Goal: Information Seeking & Learning: Learn about a topic

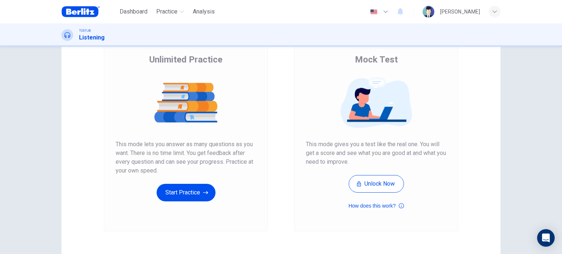
scroll to position [55, 0]
click at [205, 193] on icon "button" at bounding box center [205, 192] width 5 height 7
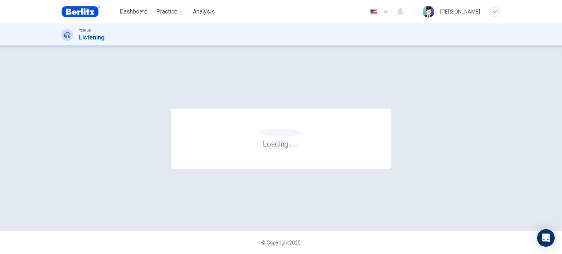
scroll to position [0, 0]
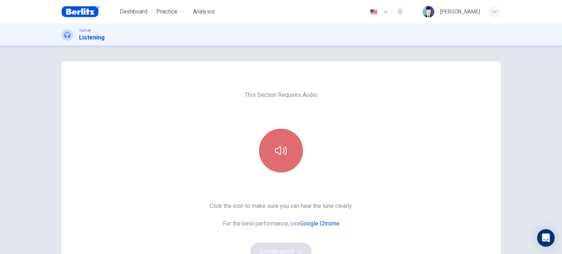
click at [293, 165] on button "button" at bounding box center [281, 151] width 44 height 44
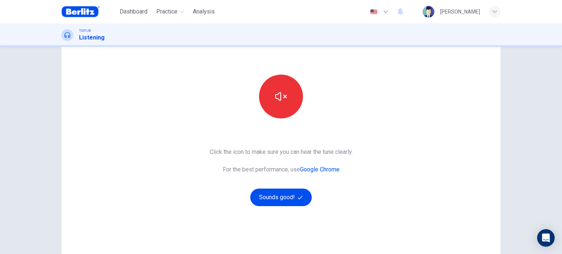
scroll to position [55, 0]
click at [271, 201] on button "Sounds good!" at bounding box center [280, 197] width 61 height 18
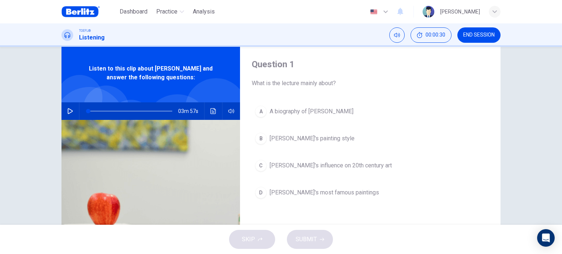
scroll to position [9, 0]
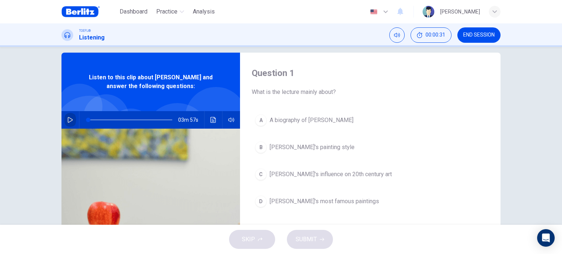
click at [64, 118] on button "button" at bounding box center [70, 120] width 12 height 18
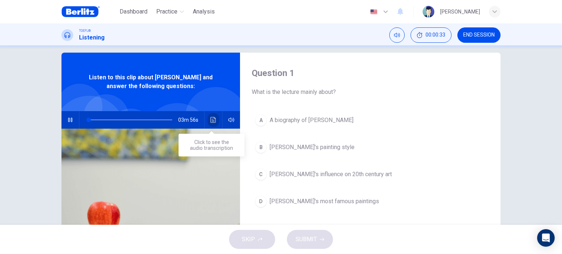
click at [215, 122] on button "Click to see the audio transcription" at bounding box center [213, 120] width 12 height 18
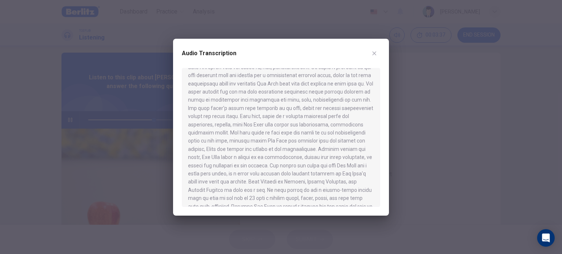
scroll to position [225, 0]
drag, startPoint x: 257, startPoint y: 179, endPoint x: 263, endPoint y: 159, distance: 21.0
click at [263, 159] on div at bounding box center [281, 137] width 198 height 139
click at [373, 52] on icon "button" at bounding box center [374, 53] width 4 height 4
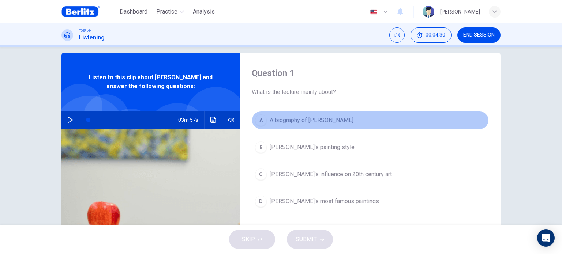
click at [299, 124] on span "A biography of [PERSON_NAME]" at bounding box center [311, 120] width 84 height 9
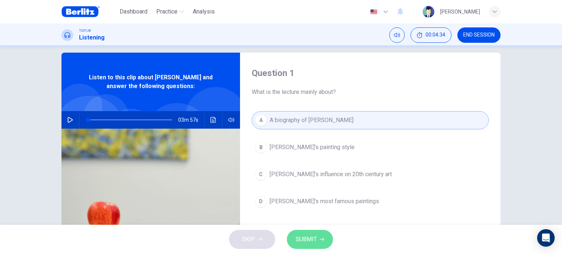
click at [320, 239] on icon "button" at bounding box center [322, 239] width 4 height 4
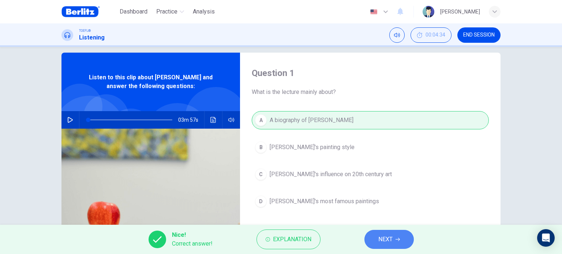
click at [389, 245] on button "NEXT" at bounding box center [388, 239] width 49 height 19
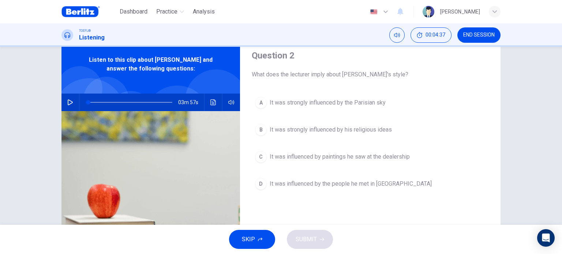
scroll to position [29, 0]
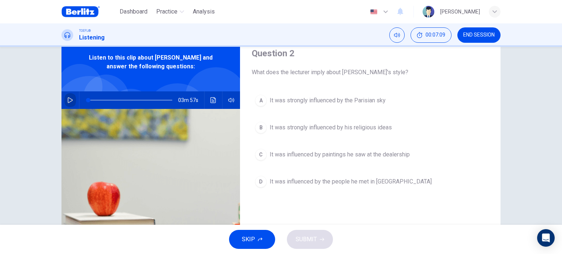
click at [68, 101] on icon "button" at bounding box center [70, 100] width 6 height 6
click at [210, 100] on icon "Click to see the audio transcription" at bounding box center [212, 100] width 5 height 6
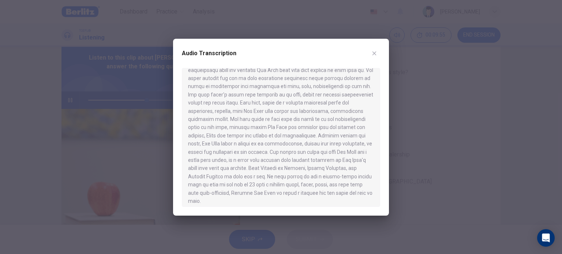
scroll to position [225, 0]
click at [372, 51] on icon "button" at bounding box center [374, 53] width 6 height 6
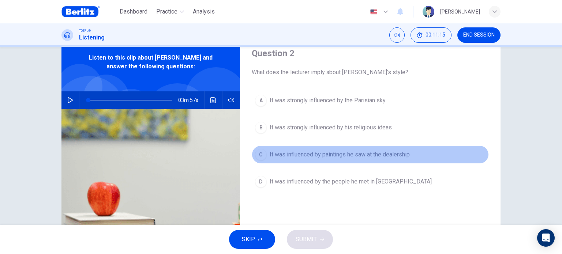
click at [391, 149] on button "C It was influenced by paintings he saw at the dealership" at bounding box center [370, 155] width 237 height 18
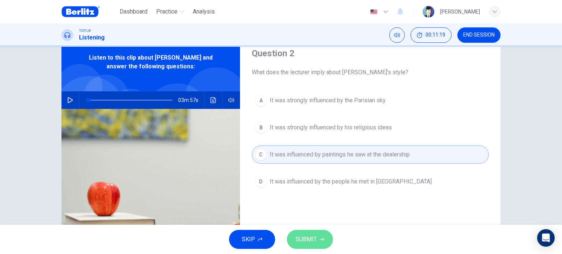
click at [324, 233] on button "SUBMIT" at bounding box center [310, 239] width 46 height 19
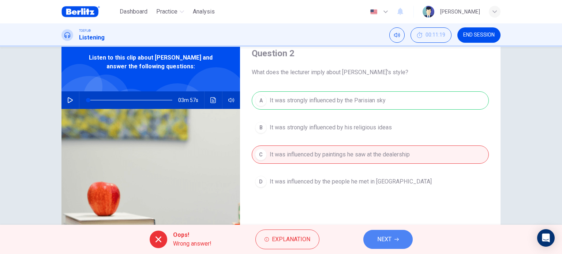
click at [404, 234] on button "NEXT" at bounding box center [387, 239] width 49 height 19
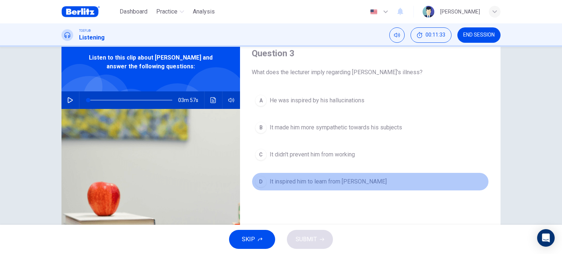
click at [309, 182] on span "It inspired him to learn from [PERSON_NAME]" at bounding box center [327, 181] width 117 height 9
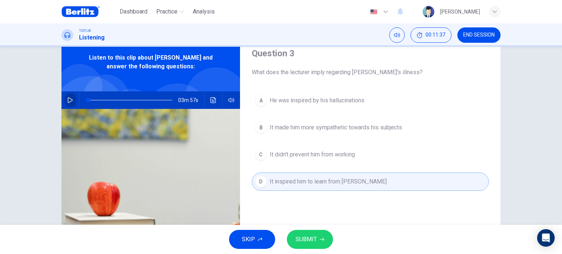
click at [69, 105] on button "button" at bounding box center [70, 100] width 12 height 18
click at [210, 99] on icon "Click to see the audio transcription" at bounding box center [212, 100] width 5 height 6
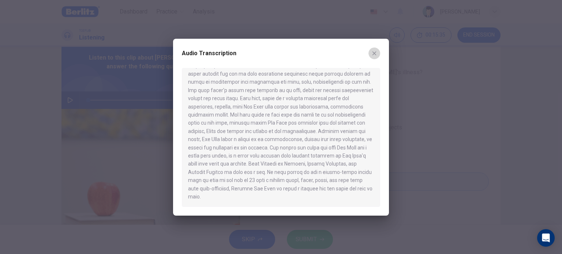
click at [373, 54] on icon "button" at bounding box center [374, 53] width 4 height 4
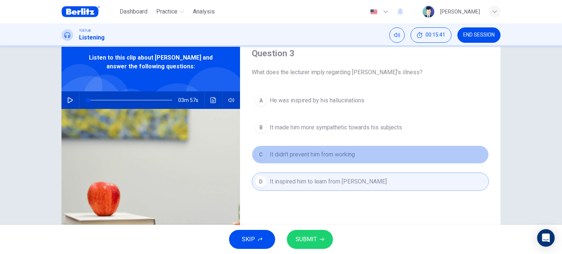
click at [352, 156] on span "It didn't prevent him from working" at bounding box center [311, 154] width 85 height 9
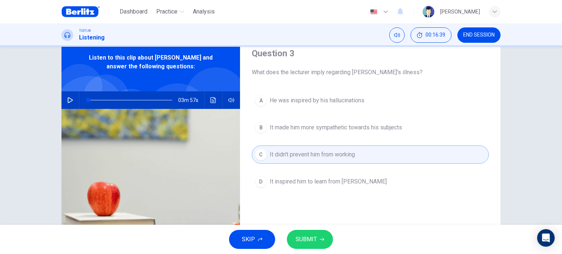
click at [306, 245] on button "SUBMIT" at bounding box center [310, 239] width 46 height 19
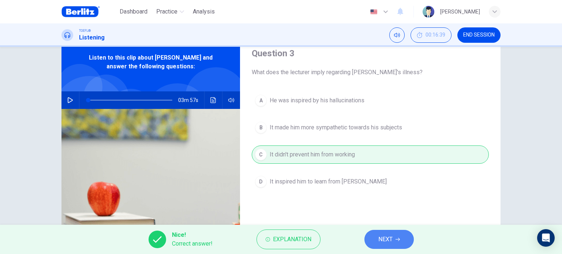
click at [379, 230] on button "NEXT" at bounding box center [388, 239] width 49 height 19
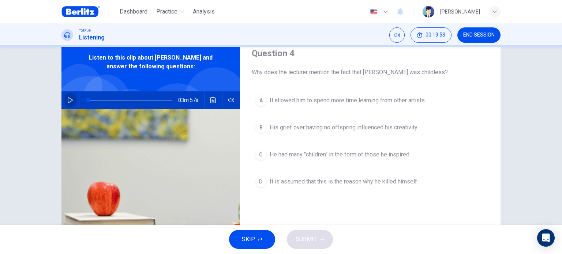
click at [68, 101] on icon "button" at bounding box center [70, 100] width 6 height 6
click at [209, 103] on button "Click to see the audio transcription" at bounding box center [213, 100] width 12 height 18
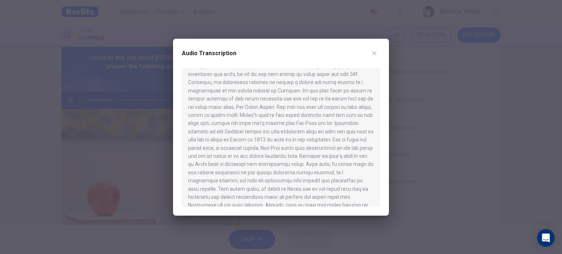
scroll to position [37, 0]
click at [314, 147] on div at bounding box center [281, 137] width 198 height 139
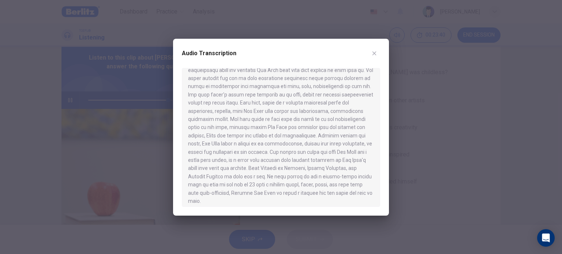
scroll to position [225, 0]
type input "*"
click at [373, 52] on icon "button" at bounding box center [374, 53] width 4 height 4
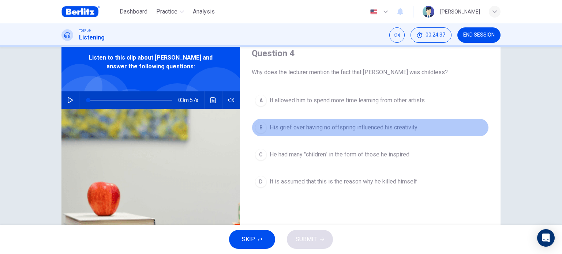
click at [366, 135] on button "B His grief over having no offspring influenced his creativity" at bounding box center [370, 127] width 237 height 18
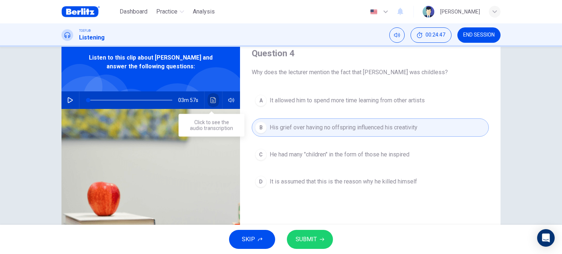
click at [211, 101] on icon "Click to see the audio transcription" at bounding box center [212, 100] width 5 height 6
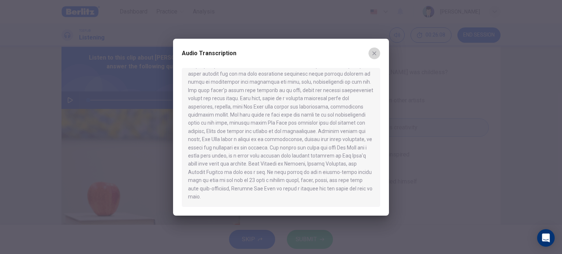
click at [372, 52] on icon "button" at bounding box center [374, 53] width 6 height 6
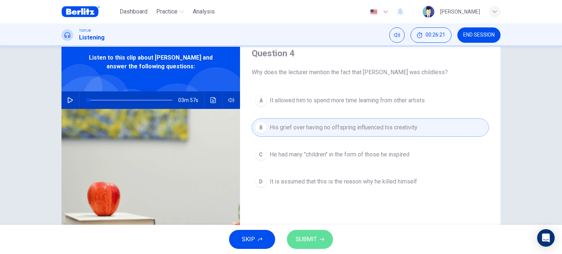
click at [315, 239] on span "SUBMIT" at bounding box center [305, 239] width 21 height 10
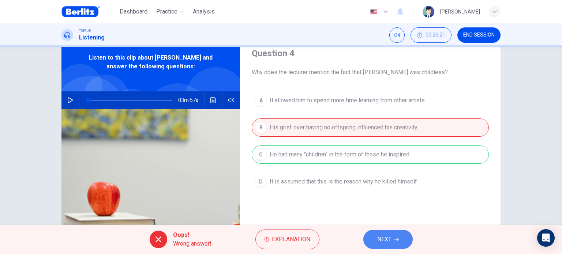
click at [404, 238] on button "NEXT" at bounding box center [387, 239] width 49 height 19
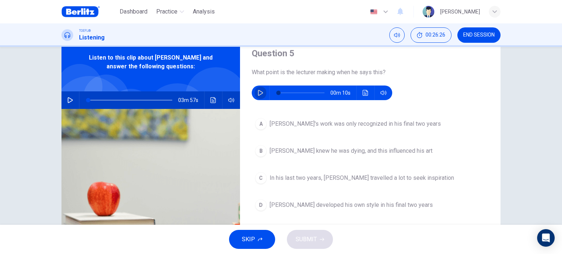
click at [257, 94] on icon "button" at bounding box center [260, 93] width 6 height 6
type input "*"
click at [366, 95] on button "Click to see the audio transcription" at bounding box center [365, 93] width 12 height 15
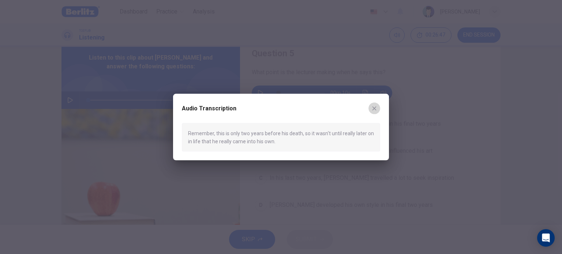
click at [378, 110] on button "button" at bounding box center [374, 108] width 12 height 12
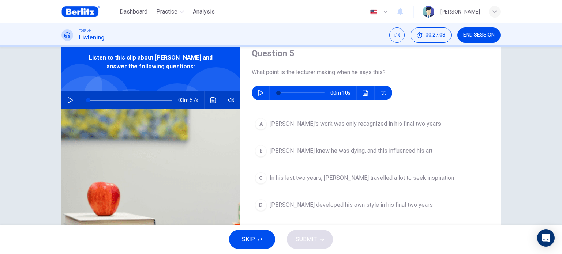
click at [362, 207] on span "[PERSON_NAME] developed his own style in his final two years" at bounding box center [350, 205] width 163 height 9
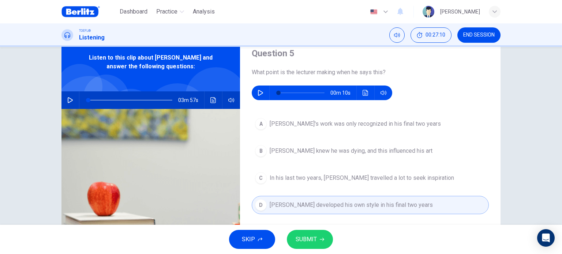
click at [311, 244] on span "SUBMIT" at bounding box center [305, 239] width 21 height 10
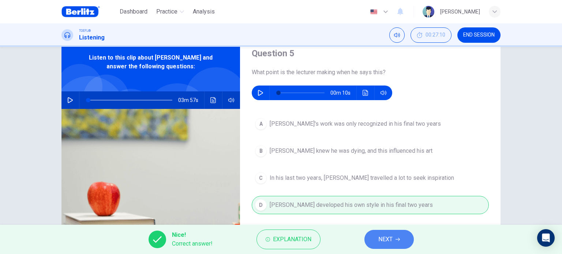
click at [389, 238] on span "NEXT" at bounding box center [385, 239] width 14 height 10
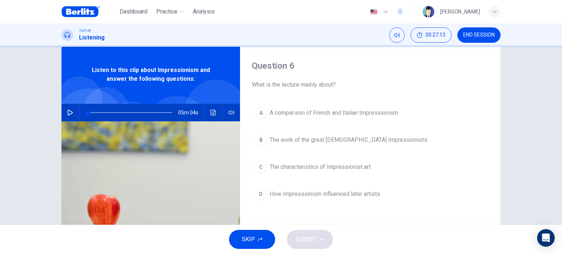
scroll to position [19, 0]
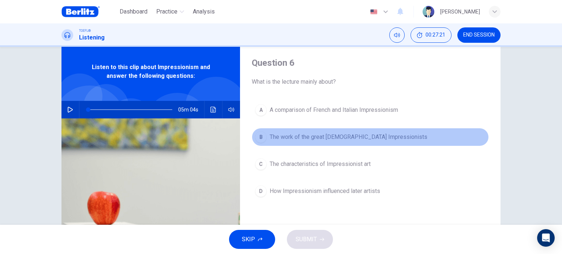
click at [274, 137] on span "The work of the great [DEMOGRAPHIC_DATA] Impressionists" at bounding box center [348, 137] width 158 height 9
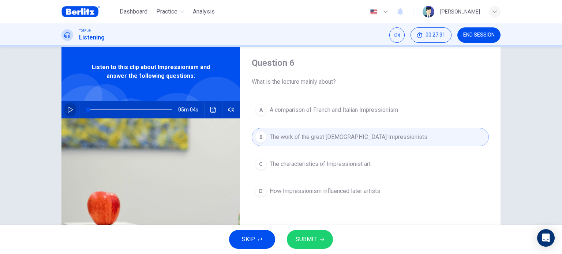
click at [68, 110] on icon "button" at bounding box center [70, 110] width 6 height 6
click at [212, 110] on icon "Click to see the audio transcription" at bounding box center [212, 110] width 5 height 6
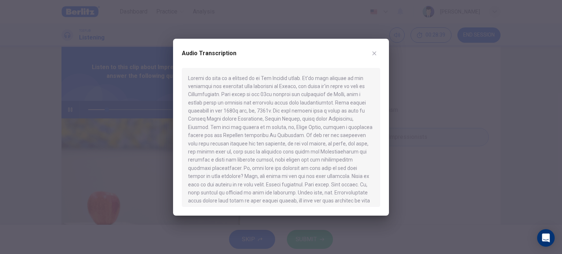
click at [372, 54] on icon "button" at bounding box center [374, 53] width 6 height 6
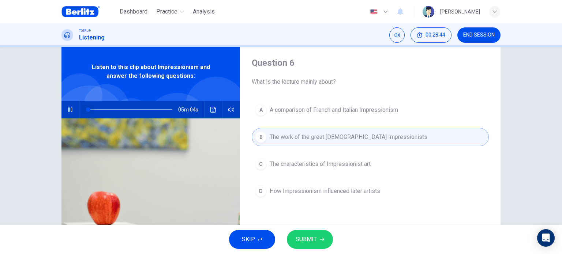
drag, startPoint x: 106, startPoint y: 109, endPoint x: 65, endPoint y: 105, distance: 41.2
click at [65, 105] on div "05m 04s" at bounding box center [150, 110] width 178 height 18
click at [212, 109] on icon "Click to see the audio transcription" at bounding box center [213, 110] width 6 height 6
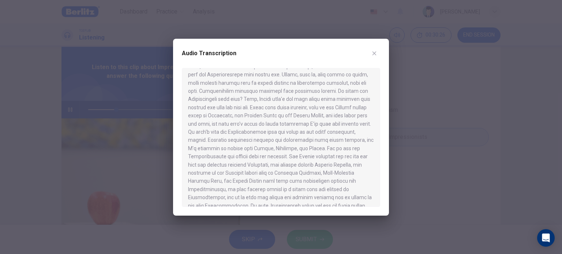
scroll to position [373, 0]
click at [372, 50] on icon "button" at bounding box center [374, 53] width 6 height 6
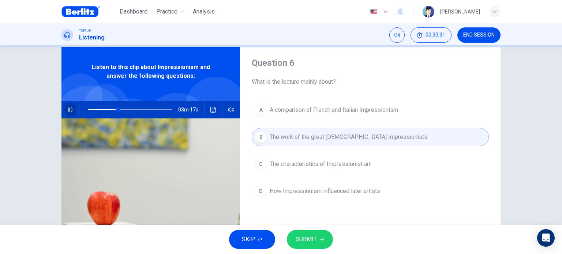
click at [67, 113] on button "button" at bounding box center [70, 110] width 12 height 18
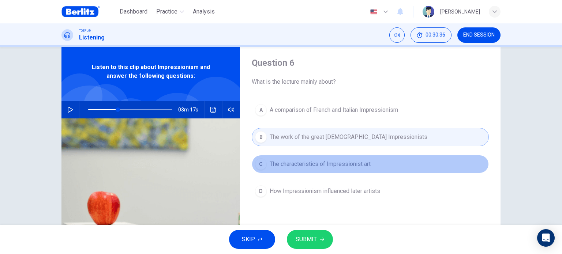
click at [349, 162] on span "The characteristics of Impressionist art" at bounding box center [319, 164] width 101 height 9
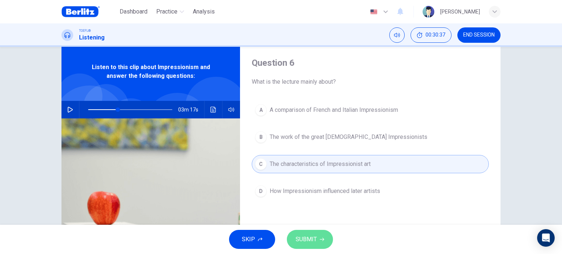
click at [319, 235] on button "SUBMIT" at bounding box center [310, 239] width 46 height 19
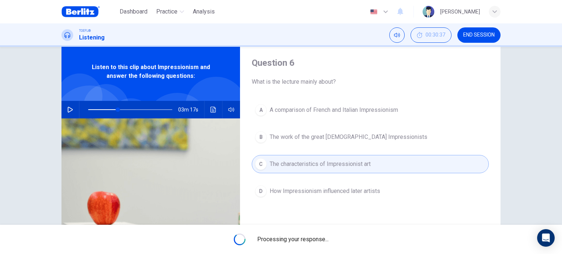
type input "**"
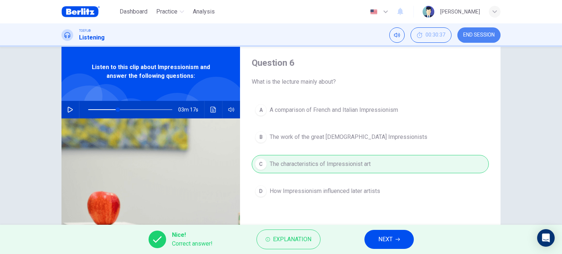
click at [483, 35] on span "END SESSION" at bounding box center [478, 35] width 31 height 6
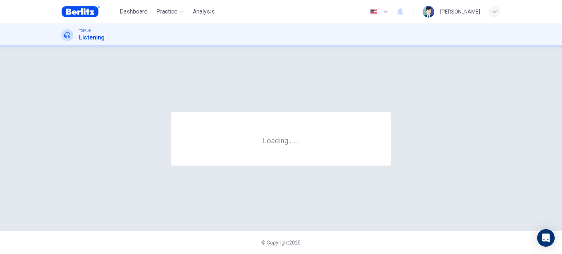
scroll to position [0, 0]
